Goal: Information Seeking & Learning: Learn about a topic

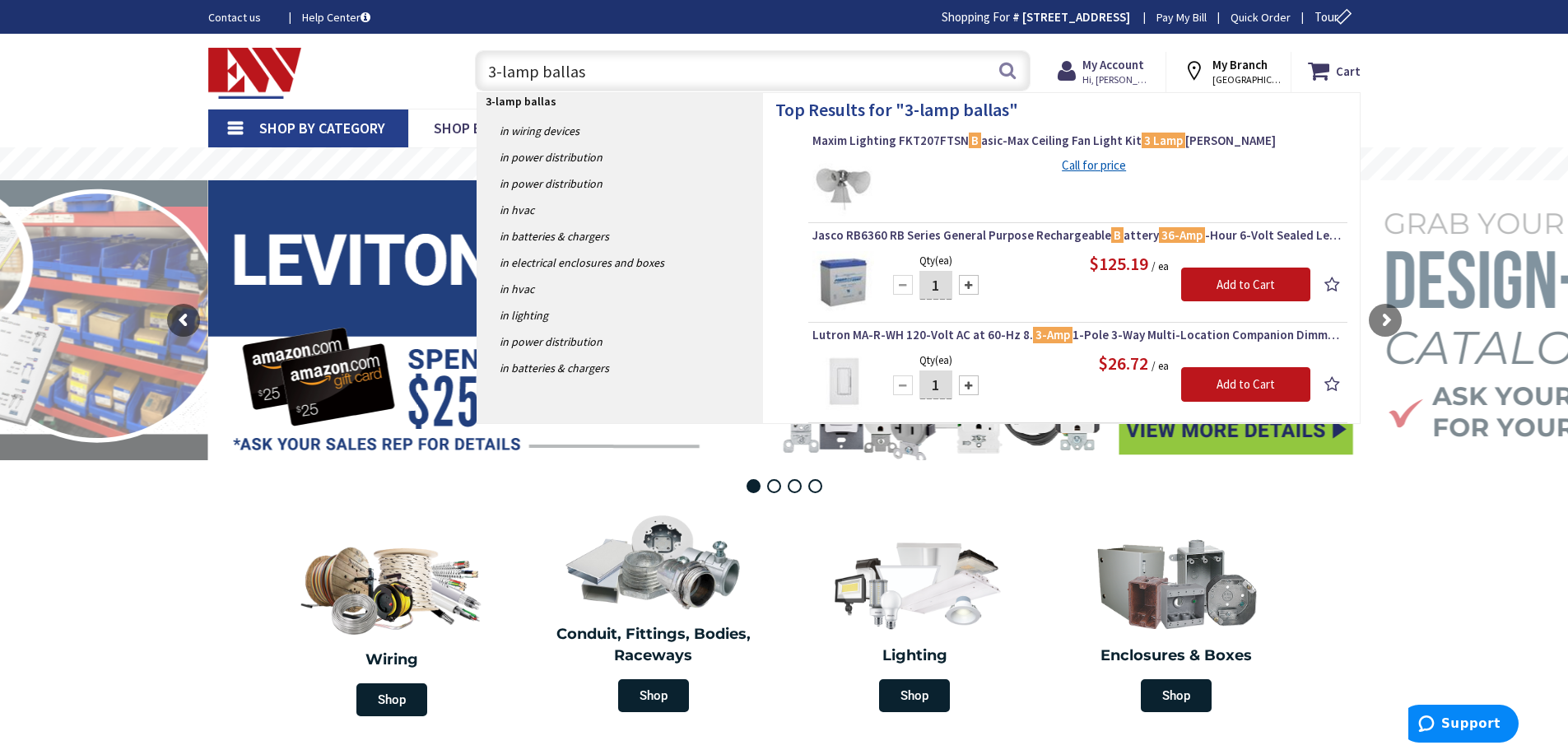
type input "3-lamp ballast"
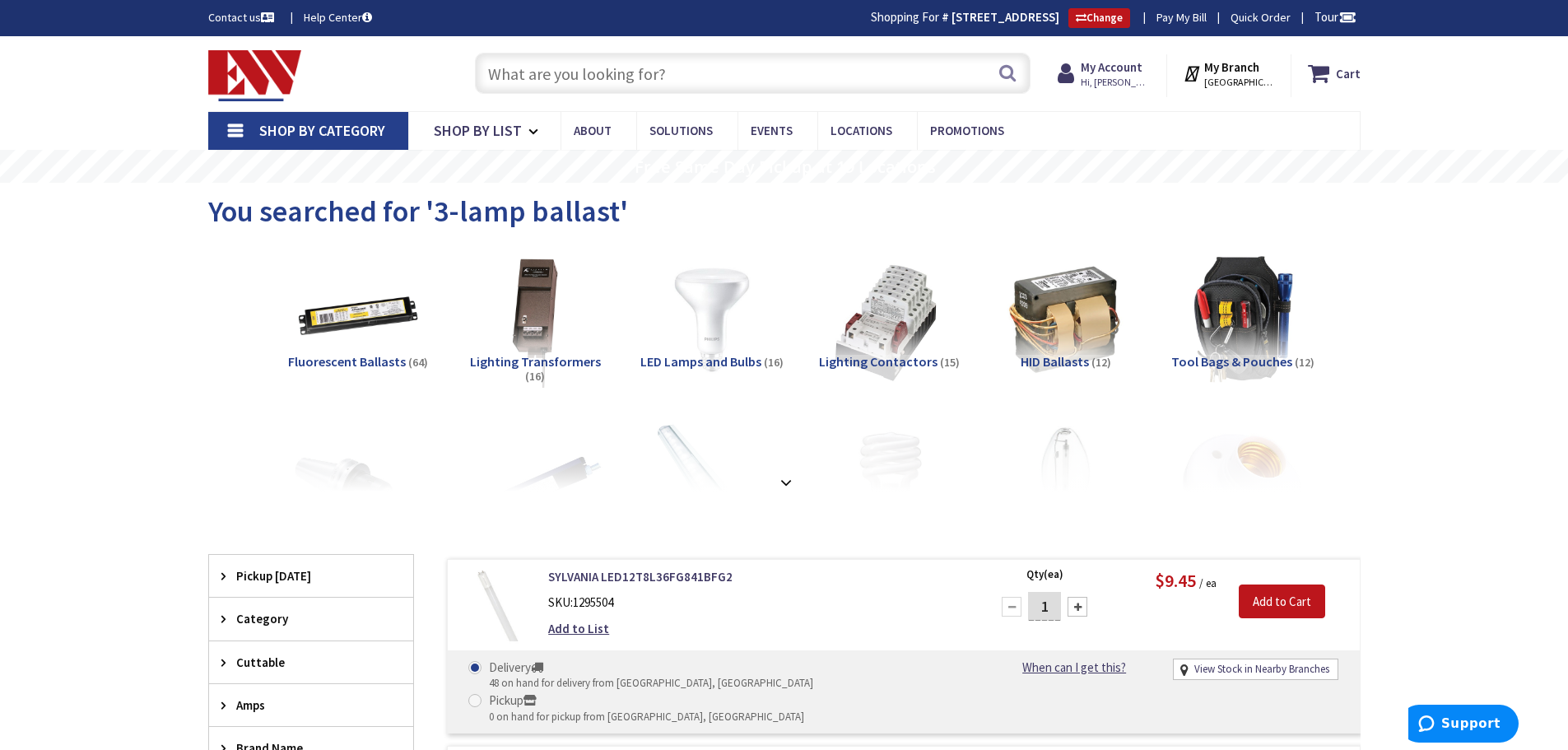
click at [514, 70] on input "text" at bounding box center [753, 73] width 556 height 41
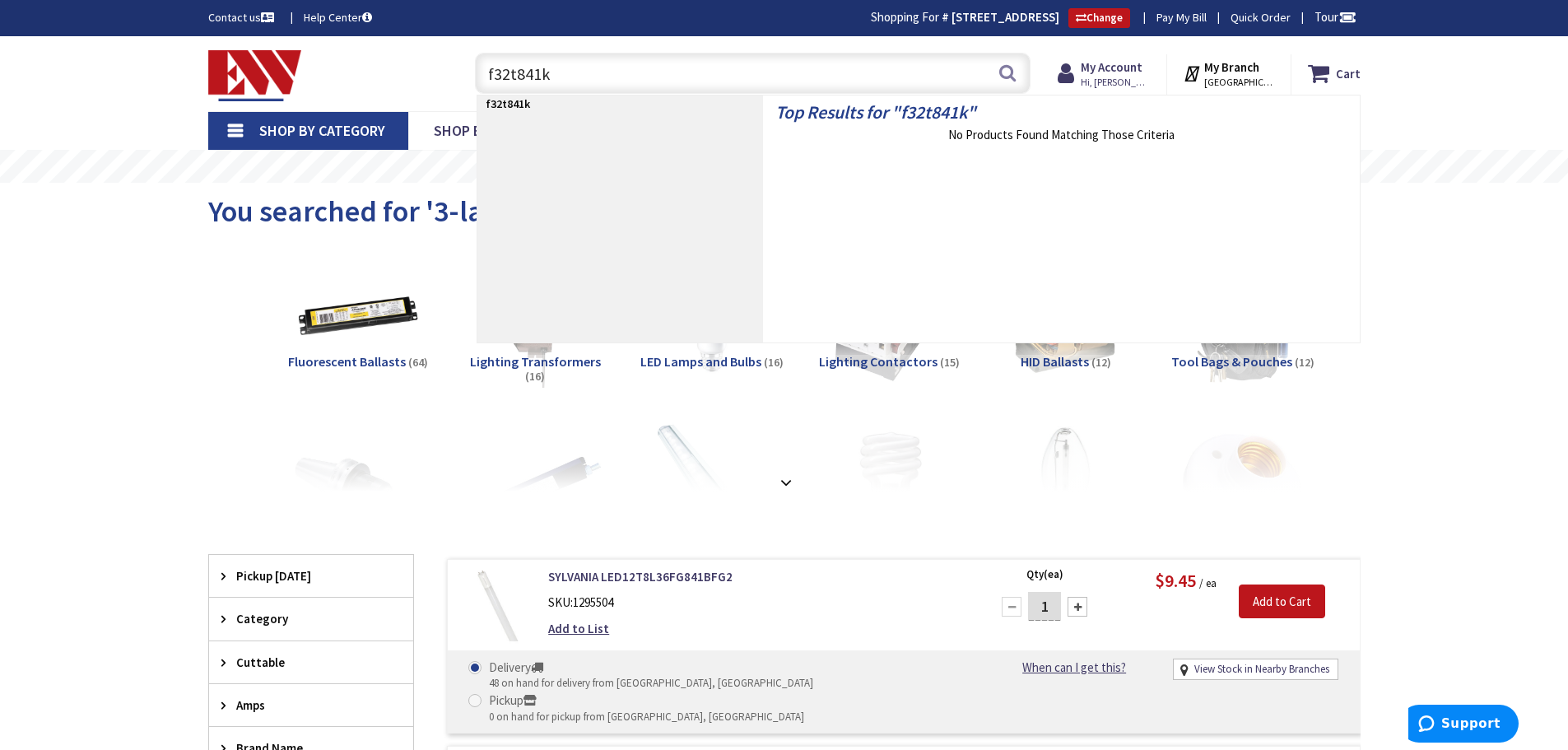
type input "f32t841k"
click at [287, 133] on span "Shop By Category" at bounding box center [322, 131] width 126 height 19
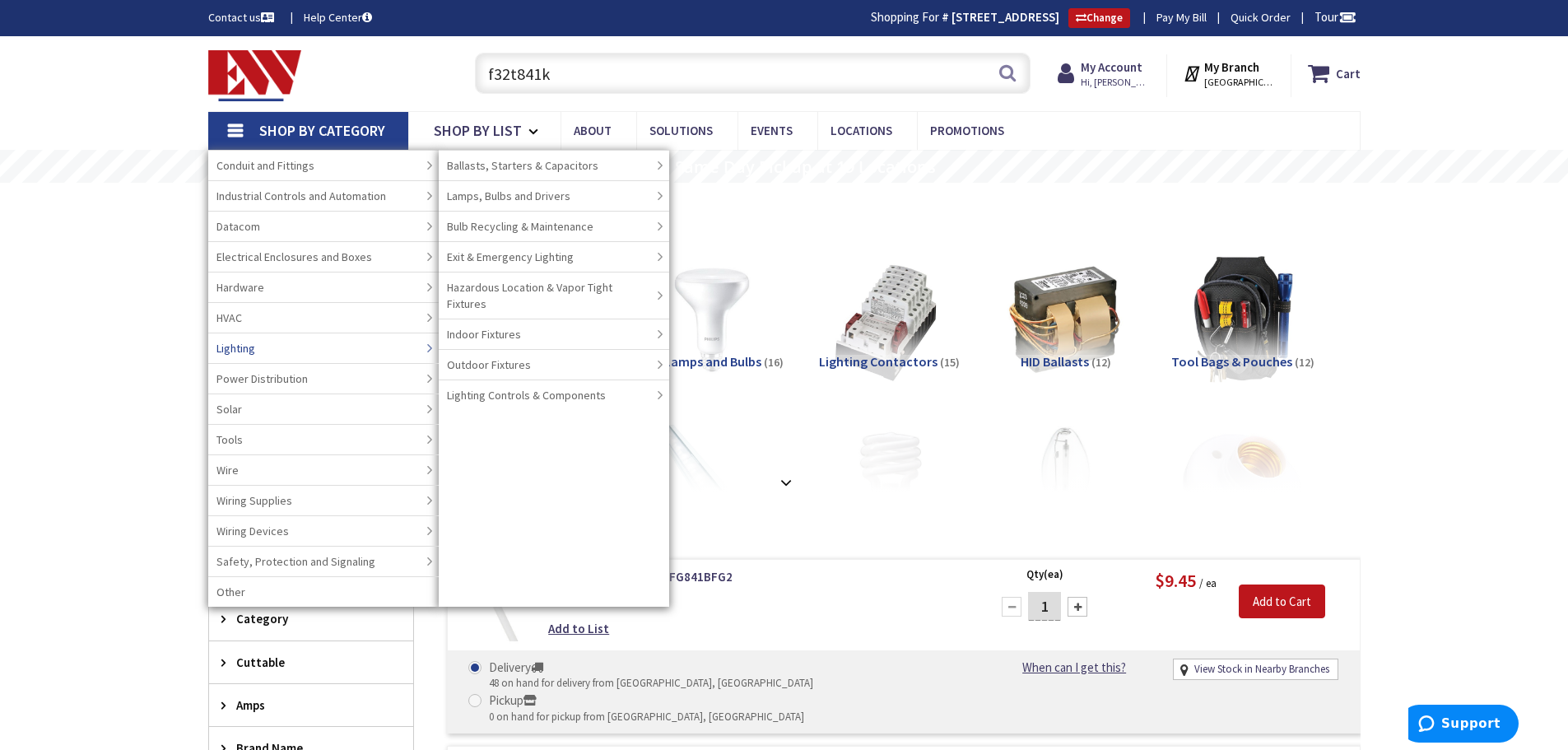
click at [238, 345] on span "Lighting" at bounding box center [236, 348] width 39 height 16
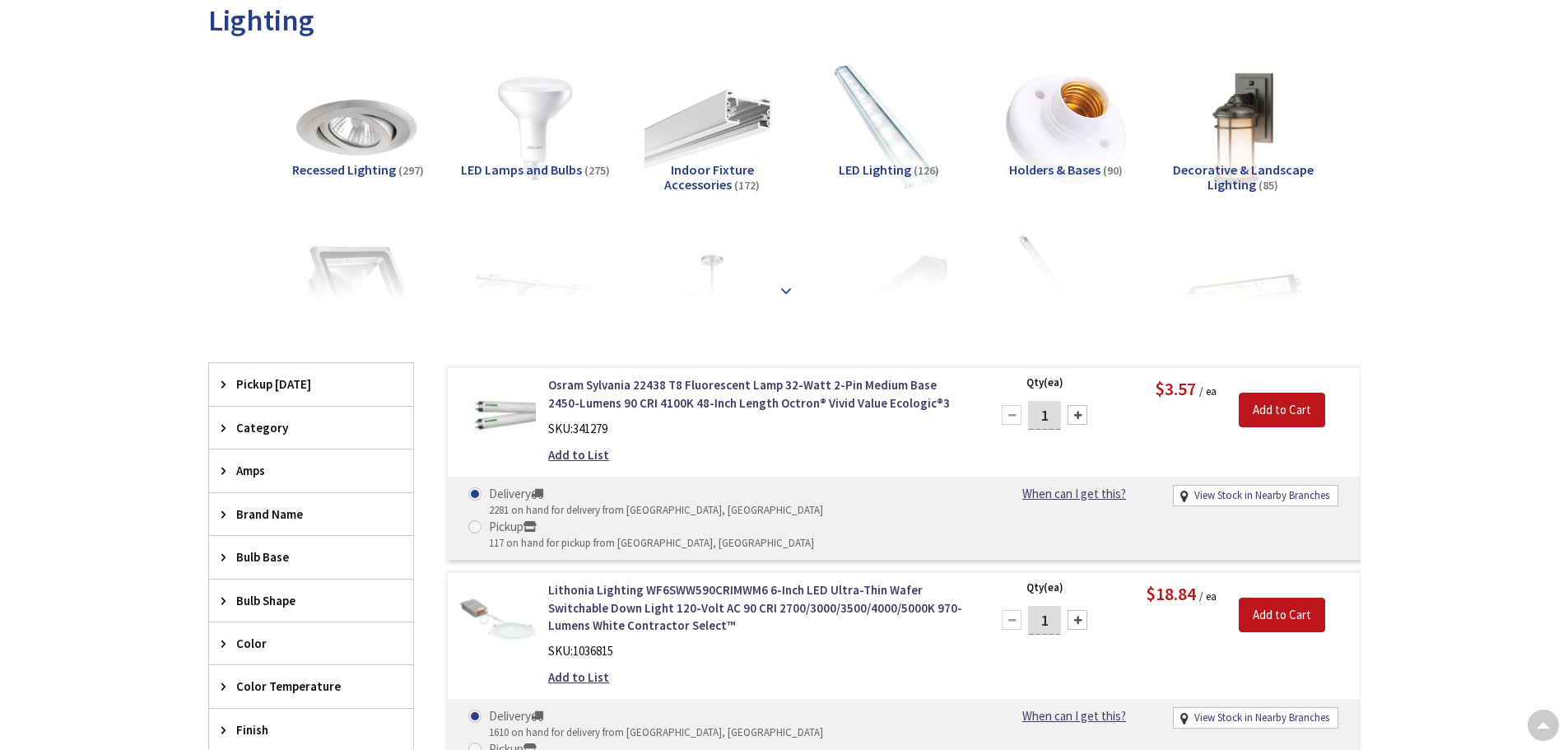
click at [786, 287] on strong at bounding box center [786, 290] width 20 height 18
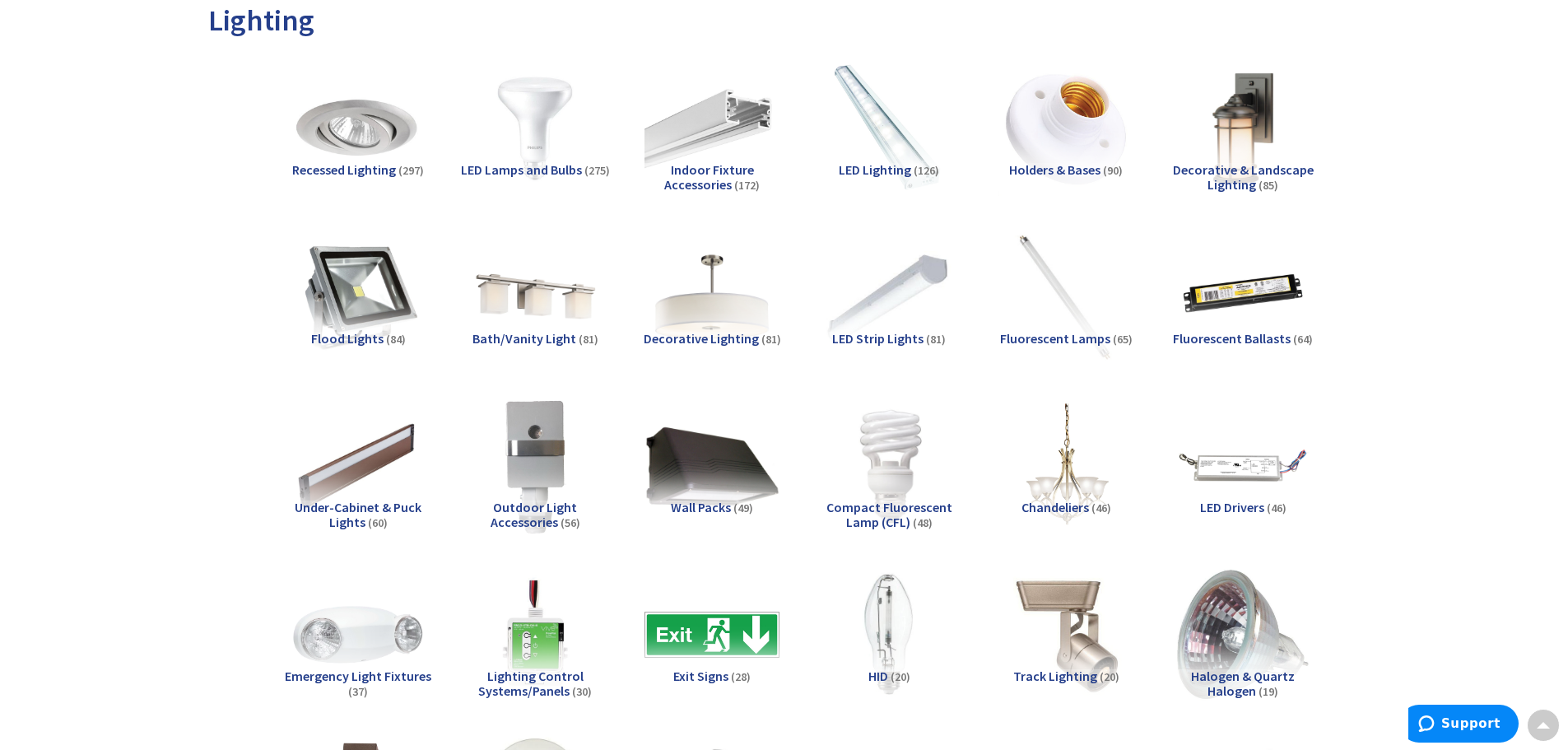
click at [1072, 336] on span "Fluorescent Lamps" at bounding box center [1055, 338] width 110 height 16
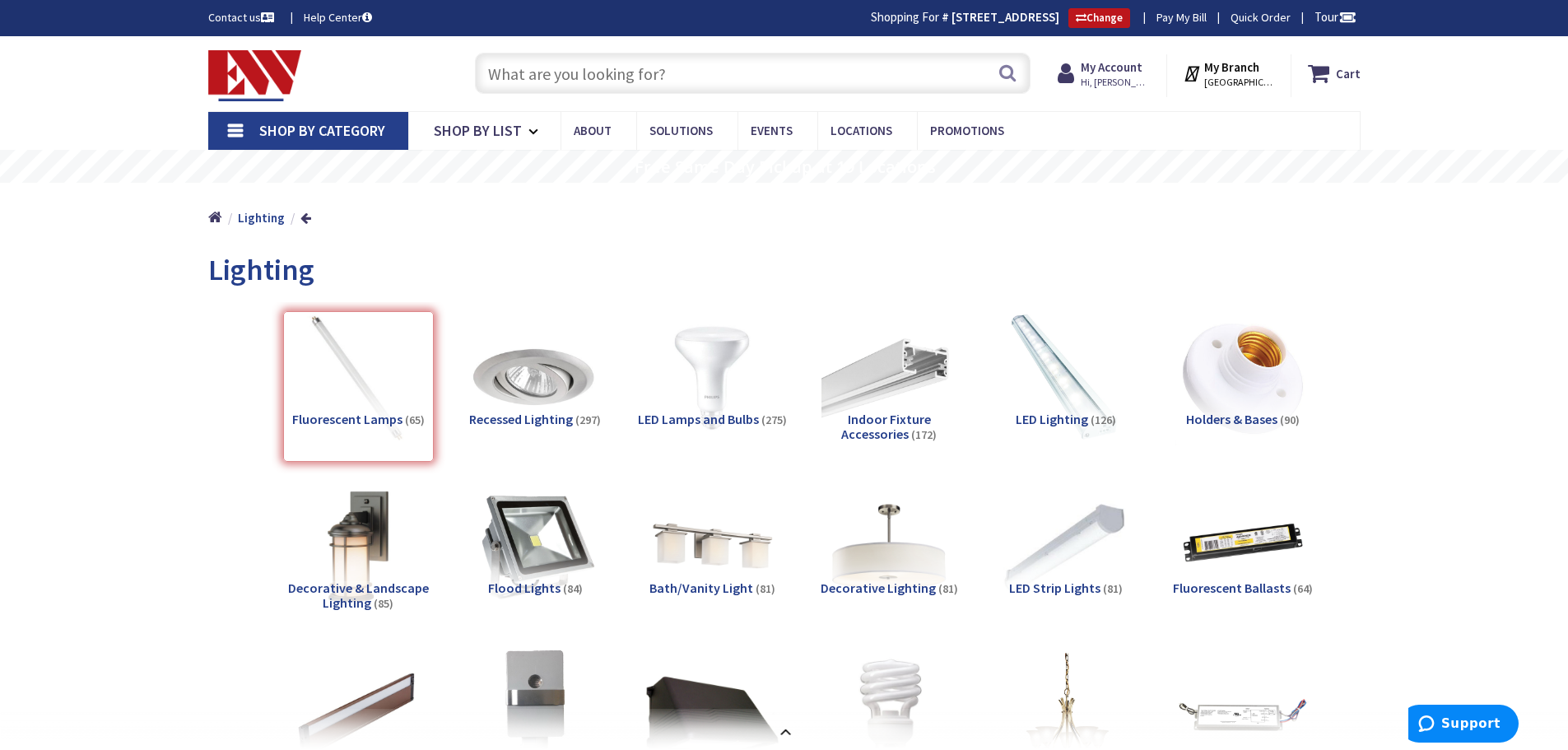
click at [297, 125] on span "Shop By Category" at bounding box center [322, 131] width 126 height 19
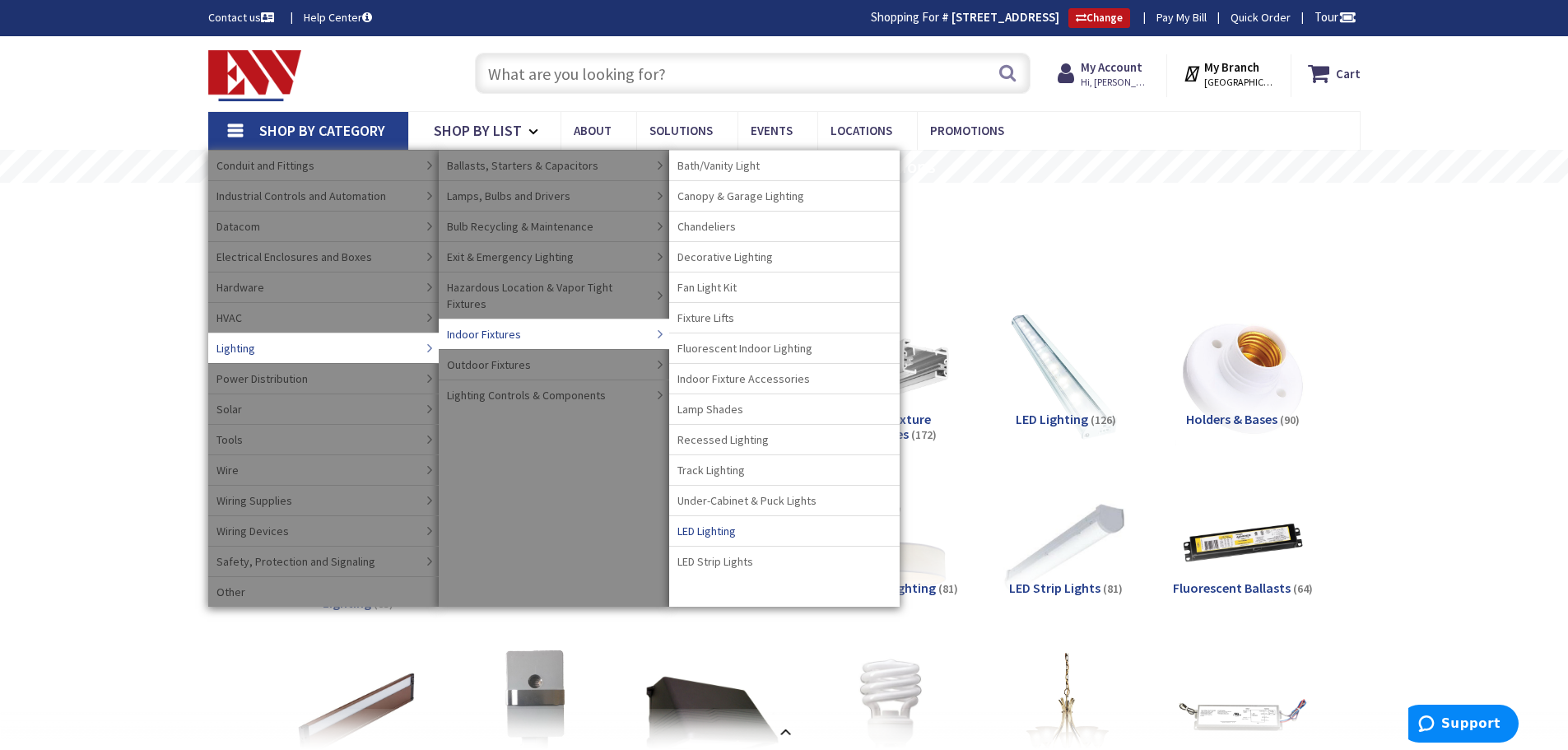
click at [702, 527] on span "LED Lighting" at bounding box center [706, 530] width 59 height 16
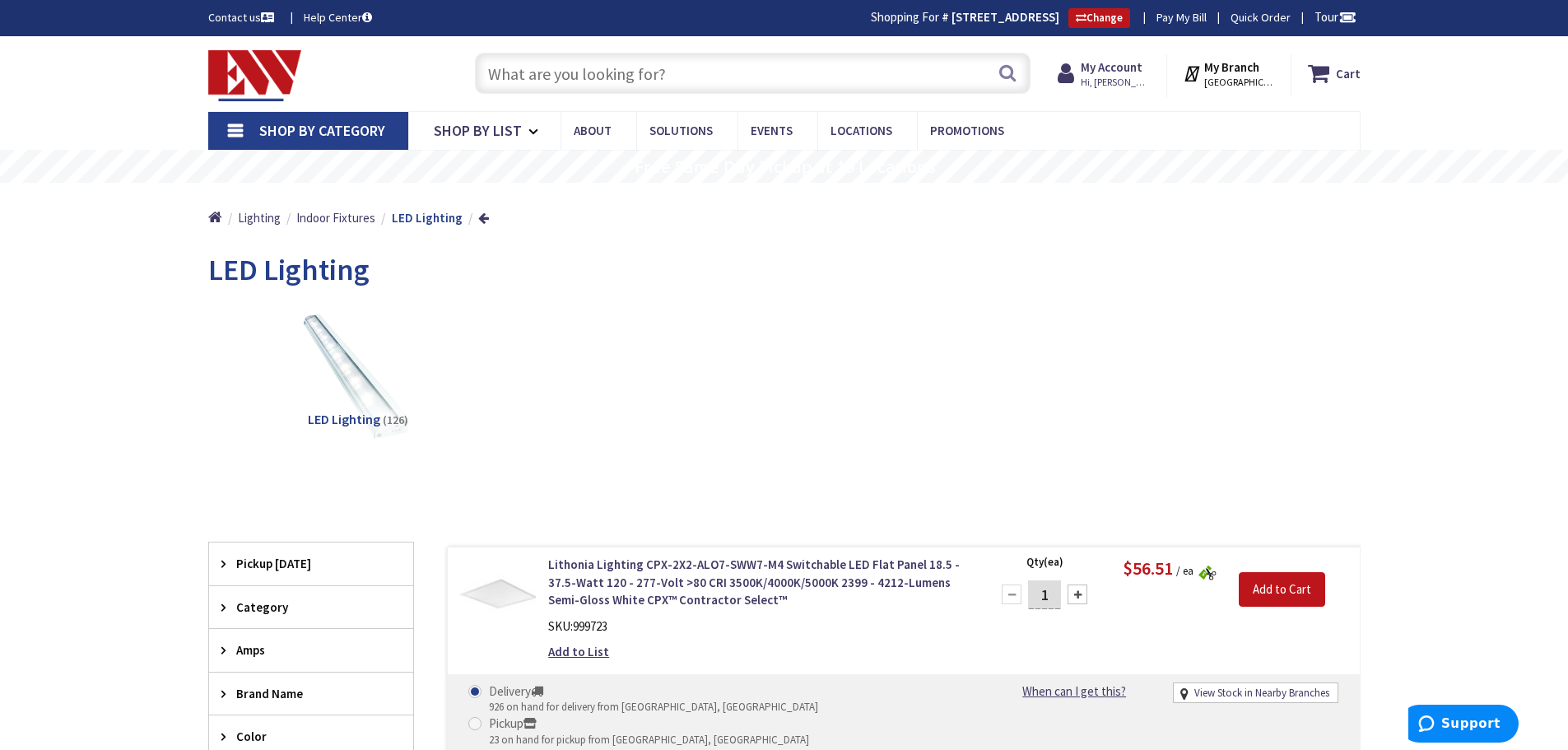
click at [589, 65] on input "text" at bounding box center [753, 73] width 556 height 41
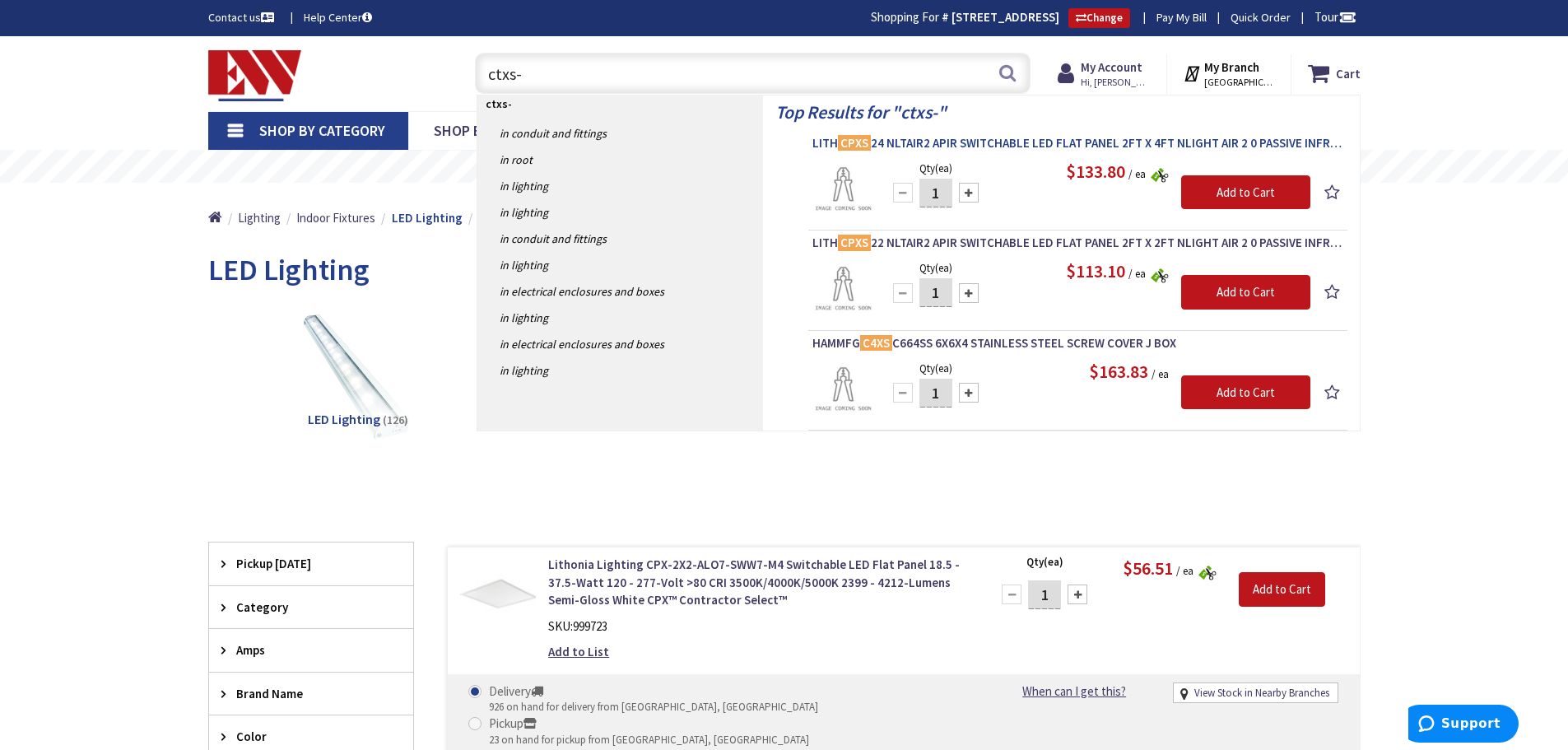
type input "ctxs-"
click at [1023, 142] on span "LITH CPXS 24 NLTAIR2 APIR SWITCHABLE LED FLAT PANEL 2FT X 4FT NLIGHT AIR 2 0 PA…" at bounding box center [1078, 143] width 531 height 16
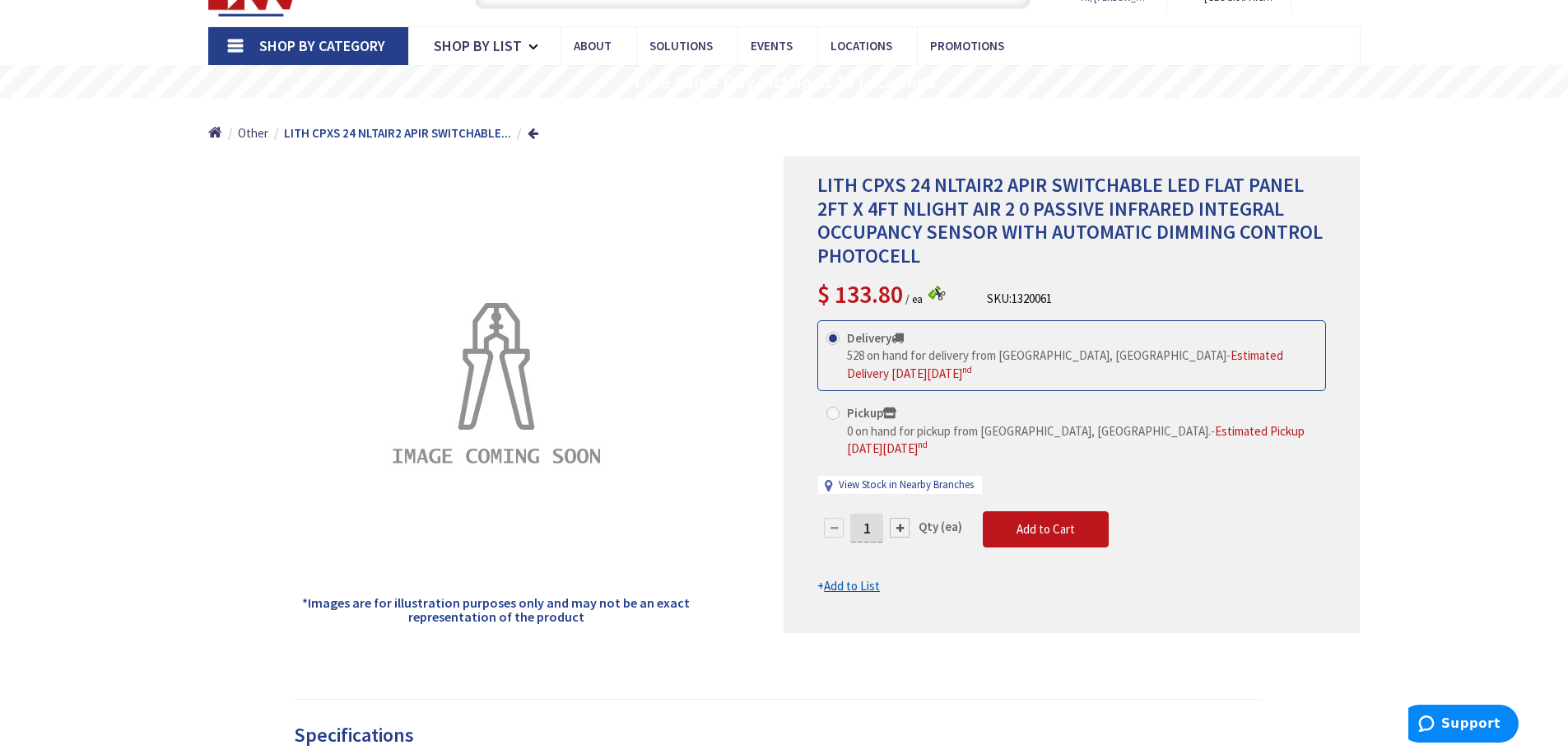
scroll to position [85, 0]
